Goal: Complete application form

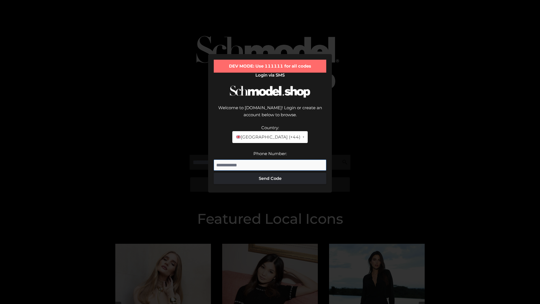
click at [270, 159] on input "Phone Number:" at bounding box center [270, 164] width 112 height 11
type input "**********"
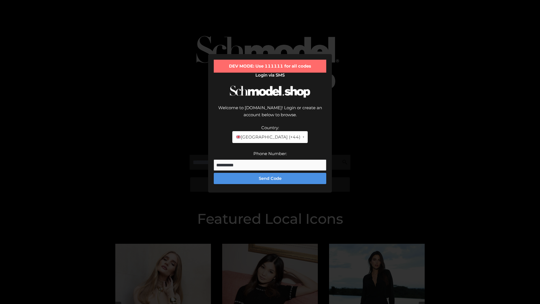
click at [270, 173] on button "Send Code" at bounding box center [270, 178] width 112 height 11
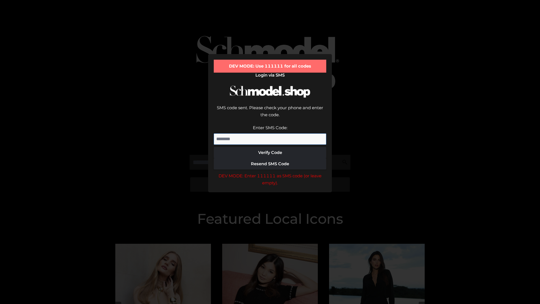
click at [270, 133] on input "Enter SMS Code:" at bounding box center [270, 138] width 112 height 11
type input "******"
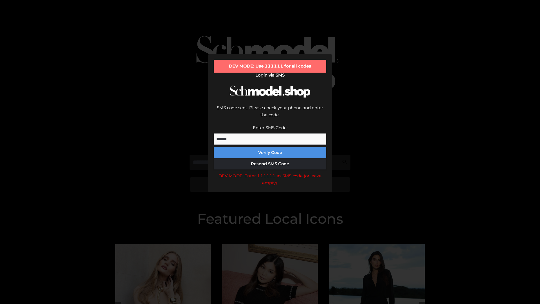
click at [270, 147] on button "Verify Code" at bounding box center [270, 152] width 112 height 11
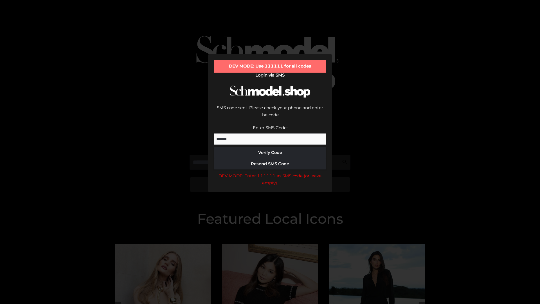
click at [270, 172] on div "DEV MODE: Enter 111111 as SMS code (or leave empty)." at bounding box center [270, 179] width 112 height 14
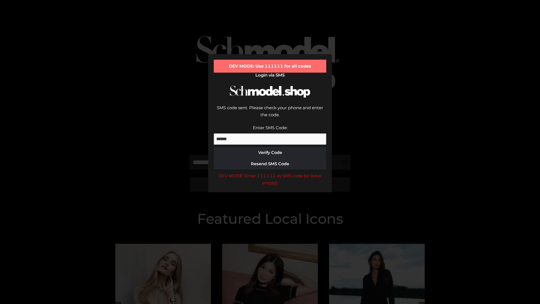
click at [270, 172] on div "DEV MODE: Enter 111111 as SMS code (or leave empty)." at bounding box center [270, 179] width 112 height 14
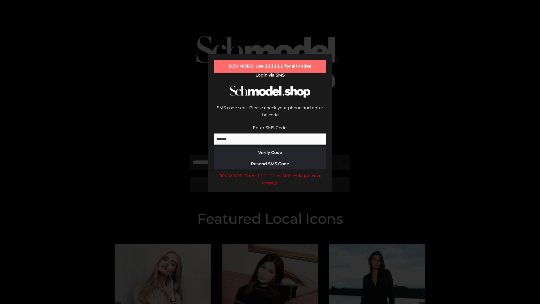
click at [270, 172] on div "DEV MODE: Enter 111111 as SMS code (or leave empty)." at bounding box center [270, 179] width 112 height 14
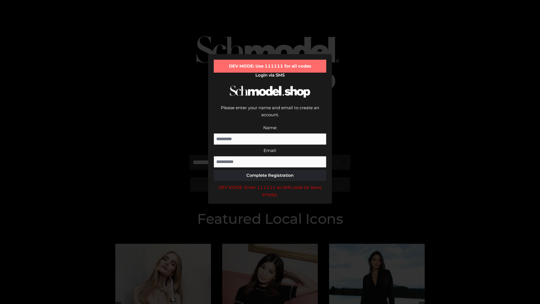
click at [270, 184] on div "DEV MODE: Enter 111111 as SMS code (or leave empty)." at bounding box center [270, 191] width 112 height 14
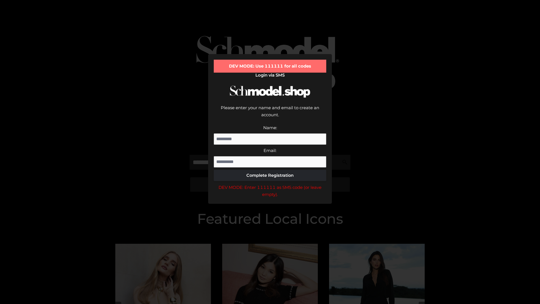
click at [270, 184] on div "DEV MODE: Enter 111111 as SMS code (or leave empty)." at bounding box center [270, 191] width 112 height 14
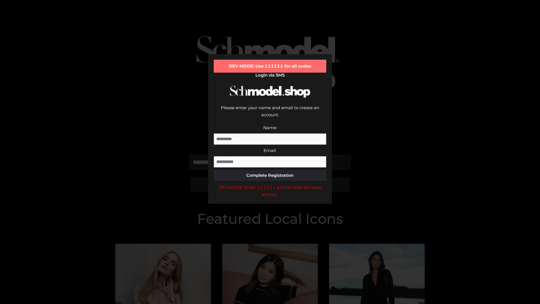
scroll to position [0, 0]
click at [270, 184] on div "DEV MODE: Enter 111111 as SMS code (or leave empty)." at bounding box center [270, 191] width 112 height 14
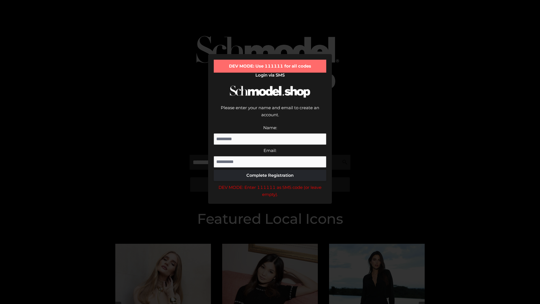
click at [270, 184] on div "DEV MODE: Enter 111111 as SMS code (or leave empty)." at bounding box center [270, 191] width 112 height 14
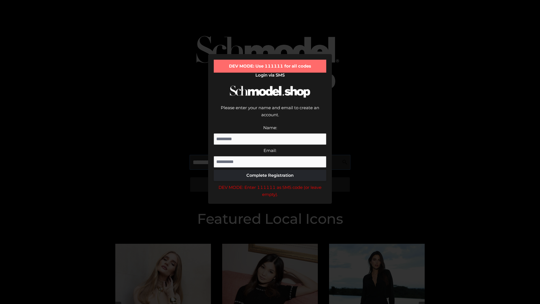
scroll to position [0, 34]
click at [270, 184] on div "DEV MODE: Enter 111111 as SMS code (or leave empty)." at bounding box center [270, 191] width 112 height 14
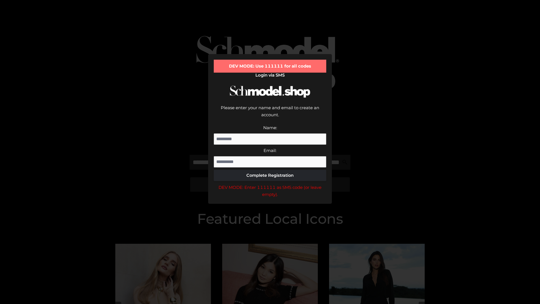
click at [270, 184] on div "DEV MODE: Enter 111111 as SMS code (or leave empty)." at bounding box center [270, 191] width 112 height 14
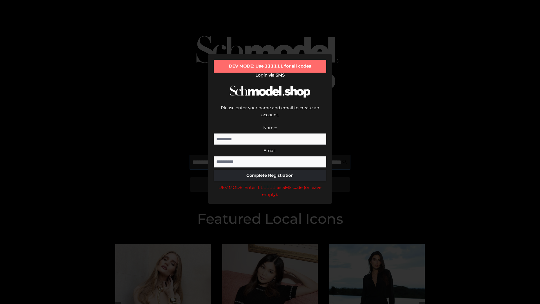
scroll to position [0, 70]
click at [270, 184] on div "DEV MODE: Enter 111111 as SMS code (or leave empty)." at bounding box center [270, 191] width 112 height 14
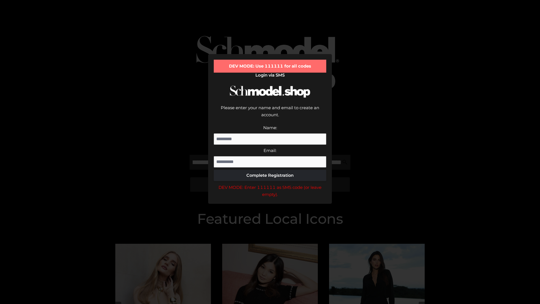
click at [270, 184] on div "DEV MODE: Enter 111111 as SMS code (or leave empty)." at bounding box center [270, 191] width 112 height 14
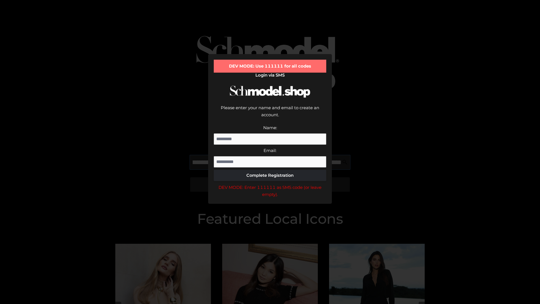
scroll to position [0, 102]
click at [270, 184] on div "DEV MODE: Enter 111111 as SMS code (or leave empty)." at bounding box center [270, 191] width 112 height 14
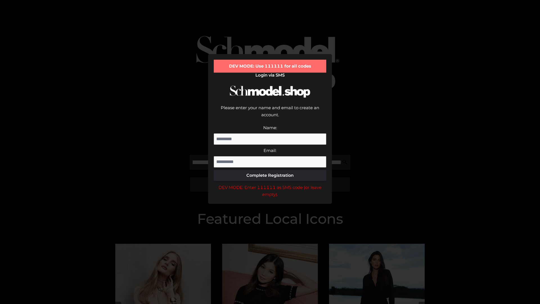
click at [270, 184] on div "DEV MODE: Enter 111111 as SMS code (or leave empty)." at bounding box center [270, 191] width 112 height 14
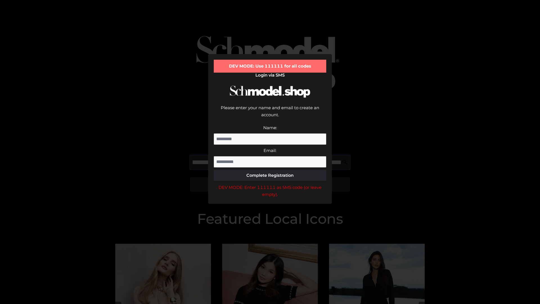
scroll to position [0, 136]
click at [270, 184] on div "DEV MODE: Enter 111111 as SMS code (or leave empty)." at bounding box center [270, 191] width 112 height 14
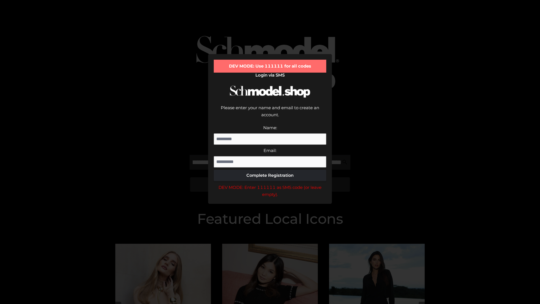
click at [270, 184] on div "DEV MODE: Enter 111111 as SMS code (or leave empty)." at bounding box center [270, 191] width 112 height 14
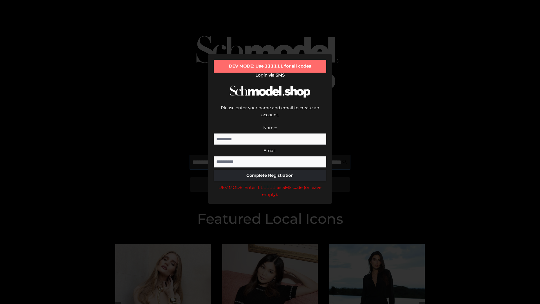
scroll to position [0, 171]
click at [270, 184] on div "DEV MODE: Enter 111111 as SMS code (or leave empty)." at bounding box center [270, 191] width 112 height 14
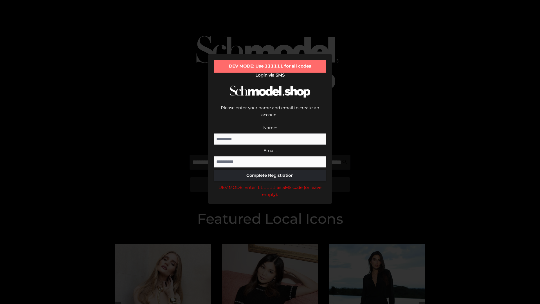
click at [270, 184] on div "DEV MODE: Enter 111111 as SMS code (or leave empty)." at bounding box center [270, 191] width 112 height 14
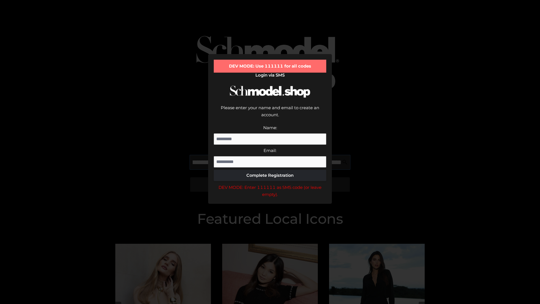
scroll to position [0, 204]
click at [270, 184] on div "DEV MODE: Enter 111111 as SMS code (or leave empty)." at bounding box center [270, 191] width 112 height 14
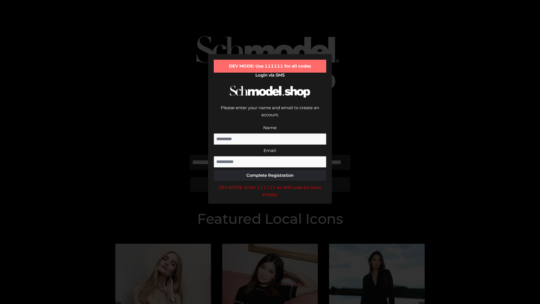
click at [270, 184] on div "DEV MODE: Enter 111111 as SMS code (or leave empty)." at bounding box center [270, 191] width 112 height 14
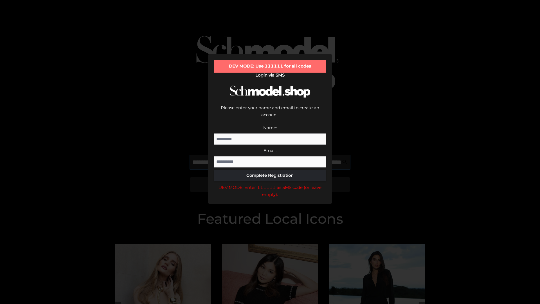
scroll to position [0, 238]
click at [270, 184] on div "DEV MODE: Enter 111111 as SMS code (or leave empty)." at bounding box center [270, 191] width 112 height 14
type input "**********"
